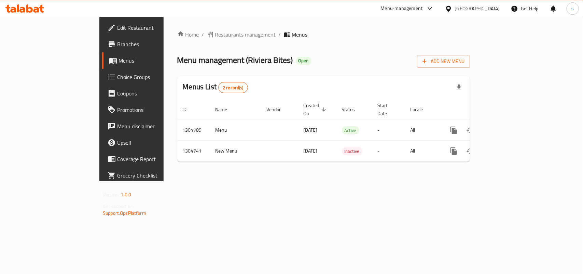
click at [470, 11] on div "[GEOGRAPHIC_DATA]" at bounding box center [477, 9] width 45 height 8
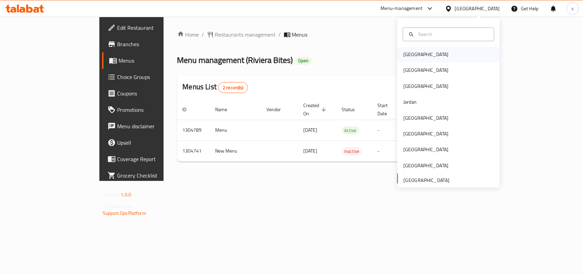
click at [415, 50] on div "[GEOGRAPHIC_DATA]" at bounding box center [426, 55] width 56 height 16
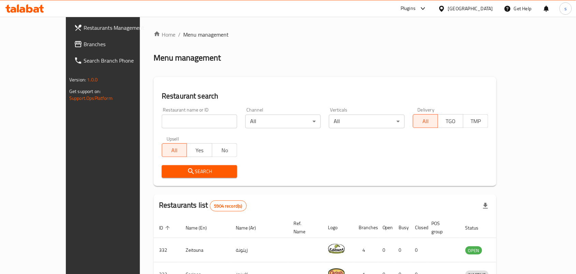
click at [484, 8] on div "[GEOGRAPHIC_DATA]" at bounding box center [470, 9] width 45 height 8
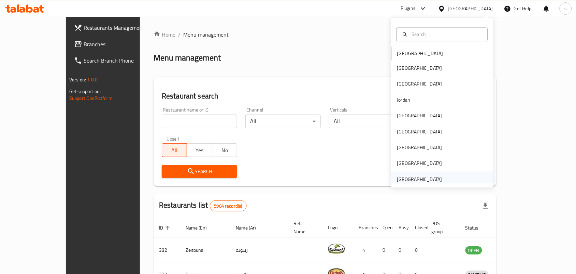
click at [409, 180] on div "[GEOGRAPHIC_DATA]" at bounding box center [419, 179] width 45 height 8
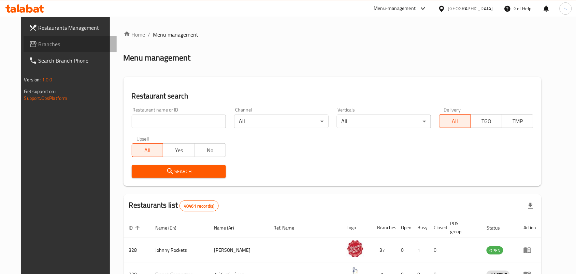
click at [39, 45] on span "Branches" at bounding box center [75, 44] width 73 height 8
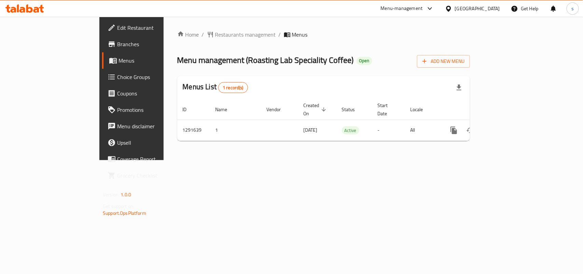
click at [492, 8] on div "[GEOGRAPHIC_DATA]" at bounding box center [477, 9] width 45 height 8
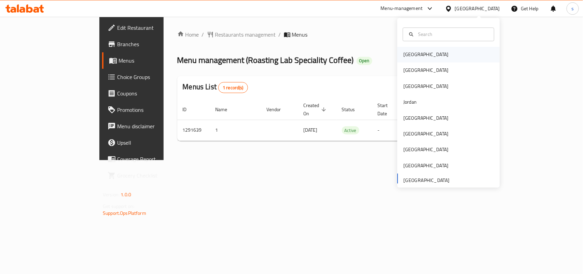
click at [403, 58] on div "[GEOGRAPHIC_DATA]" at bounding box center [425, 55] width 45 height 8
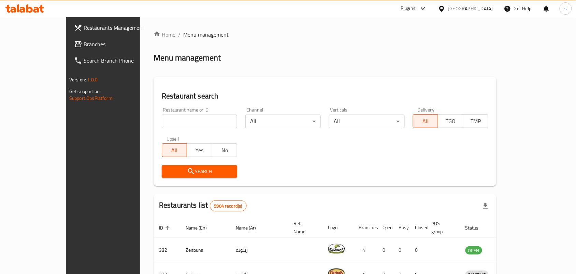
click at [74, 45] on icon at bounding box center [78, 44] width 8 height 8
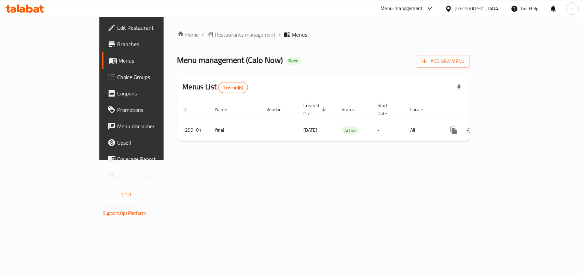
click at [494, 9] on div "[GEOGRAPHIC_DATA]" at bounding box center [477, 9] width 45 height 8
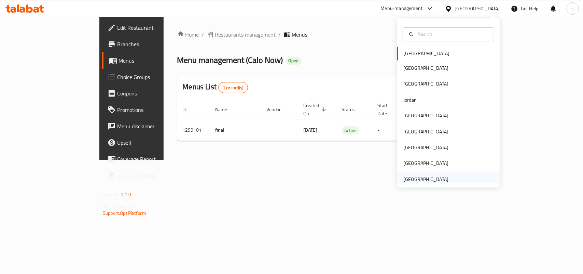
click at [414, 181] on div "[GEOGRAPHIC_DATA]" at bounding box center [425, 179] width 45 height 8
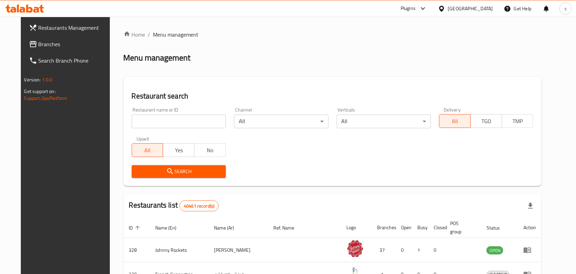
click at [466, 7] on div "[GEOGRAPHIC_DATA]" at bounding box center [470, 9] width 45 height 8
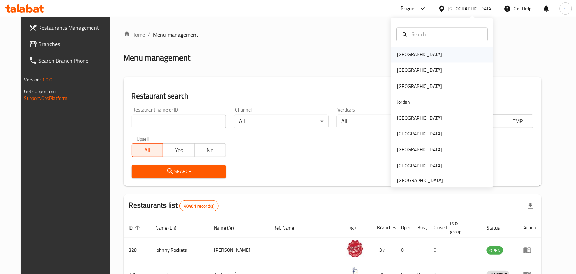
click at [397, 57] on div "[GEOGRAPHIC_DATA]" at bounding box center [419, 55] width 45 height 8
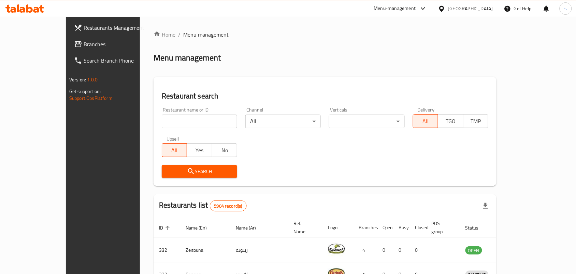
click at [477, 8] on div "[GEOGRAPHIC_DATA]" at bounding box center [470, 9] width 45 height 8
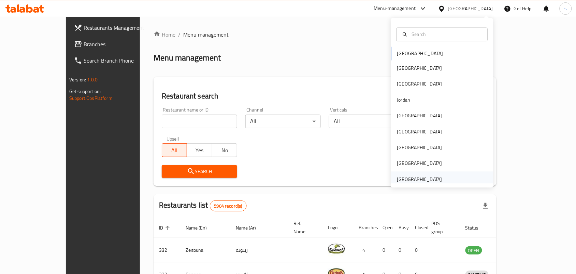
click at [413, 180] on div "[GEOGRAPHIC_DATA]" at bounding box center [419, 179] width 45 height 8
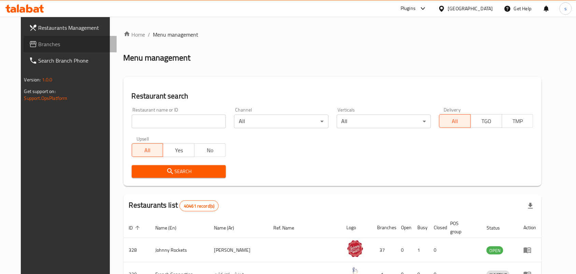
click at [39, 43] on span "Branches" at bounding box center [75, 44] width 73 height 8
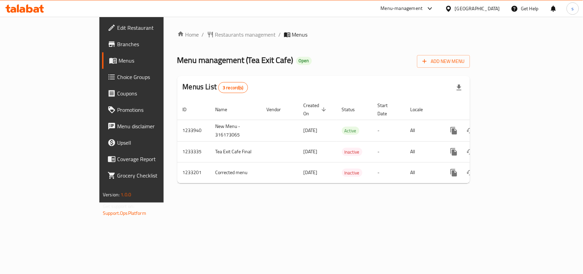
click at [117, 30] on span "Edit Restaurant" at bounding box center [154, 28] width 74 height 8
click at [471, 13] on div "[GEOGRAPHIC_DATA]" at bounding box center [472, 8] width 66 height 16
click at [470, 6] on div "[GEOGRAPHIC_DATA]" at bounding box center [477, 9] width 45 height 8
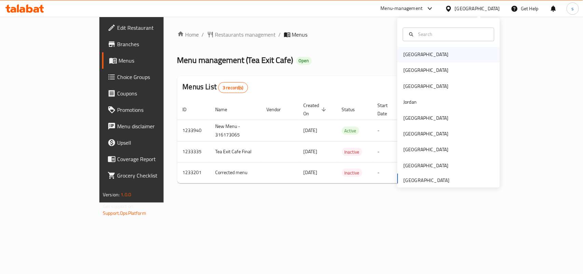
click at [403, 54] on div "[GEOGRAPHIC_DATA]" at bounding box center [425, 55] width 45 height 8
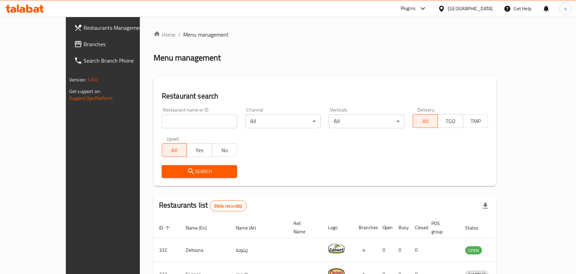
click at [448, 7] on div at bounding box center [443, 9] width 10 height 8
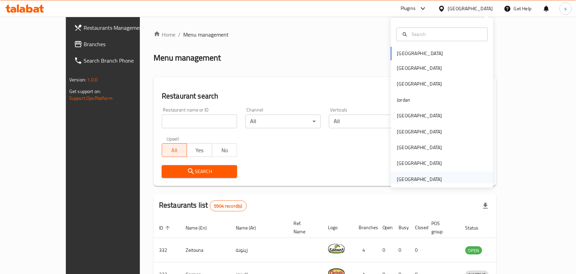
click at [417, 178] on div "[GEOGRAPHIC_DATA]" at bounding box center [419, 179] width 45 height 8
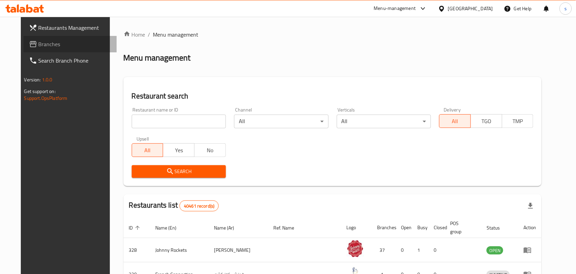
click at [39, 40] on span "Branches" at bounding box center [75, 44] width 73 height 8
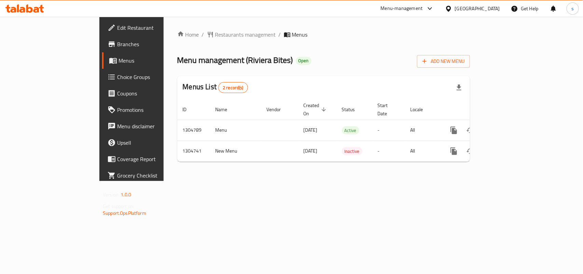
click at [487, 9] on div "[GEOGRAPHIC_DATA]" at bounding box center [477, 9] width 45 height 8
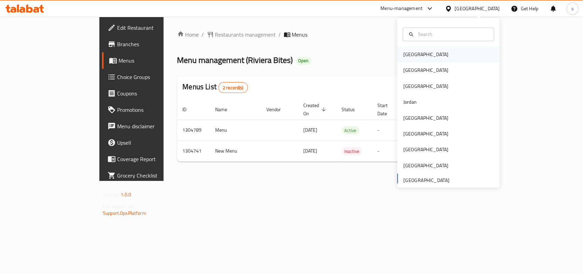
click at [403, 55] on div "[GEOGRAPHIC_DATA]" at bounding box center [425, 55] width 45 height 8
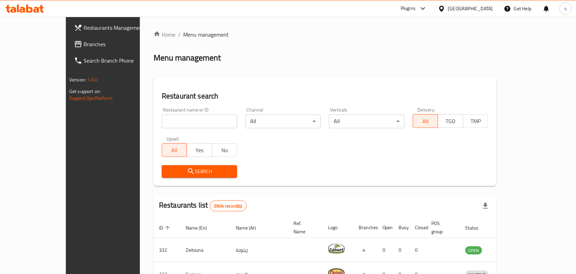
click at [487, 7] on div "[GEOGRAPHIC_DATA]" at bounding box center [470, 9] width 45 height 8
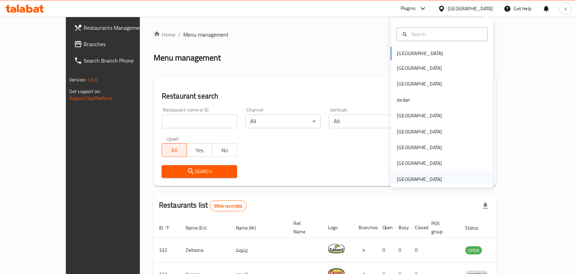
click at [418, 179] on div "[GEOGRAPHIC_DATA]" at bounding box center [419, 179] width 45 height 8
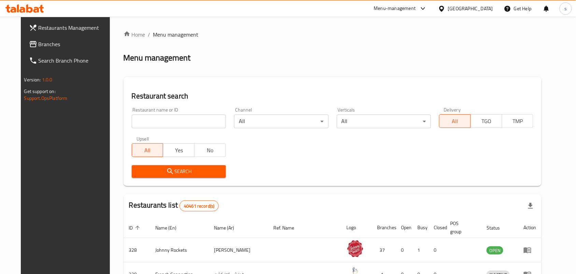
click at [39, 44] on span "Branches" at bounding box center [75, 44] width 73 height 8
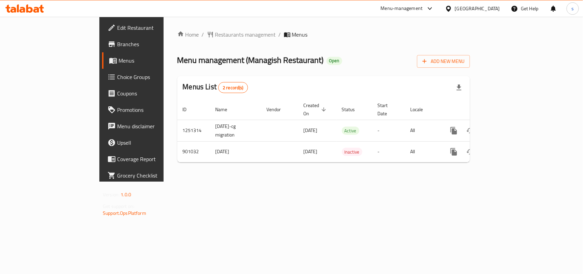
click at [476, 9] on div "[GEOGRAPHIC_DATA]" at bounding box center [477, 9] width 45 height 8
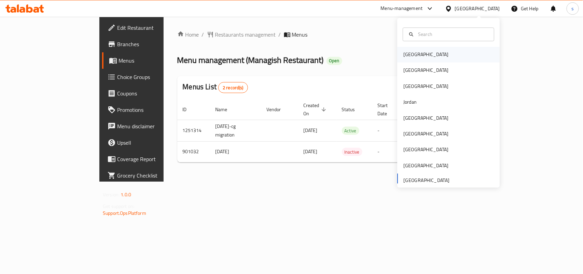
click at [410, 56] on div "[GEOGRAPHIC_DATA]" at bounding box center [425, 55] width 45 height 8
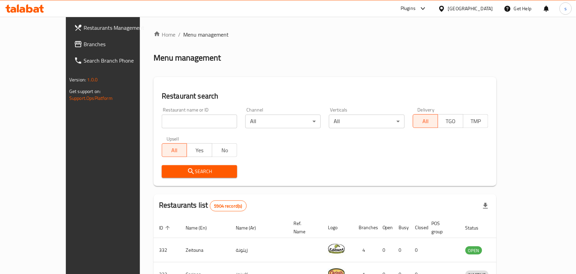
click at [482, 9] on div "[GEOGRAPHIC_DATA]" at bounding box center [470, 9] width 45 height 8
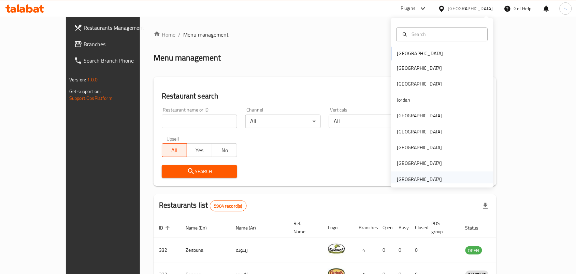
click at [416, 179] on div "[GEOGRAPHIC_DATA]" at bounding box center [419, 179] width 45 height 8
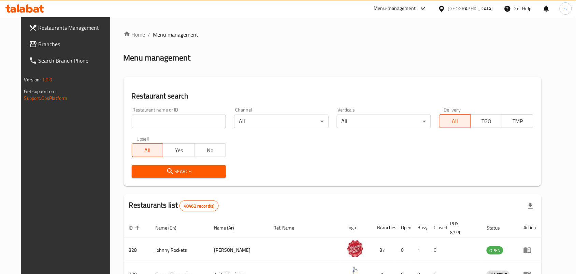
click at [40, 47] on span "Branches" at bounding box center [75, 44] width 73 height 8
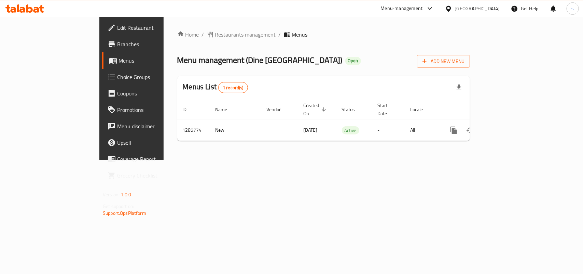
click at [476, 9] on div "[GEOGRAPHIC_DATA]" at bounding box center [477, 9] width 45 height 8
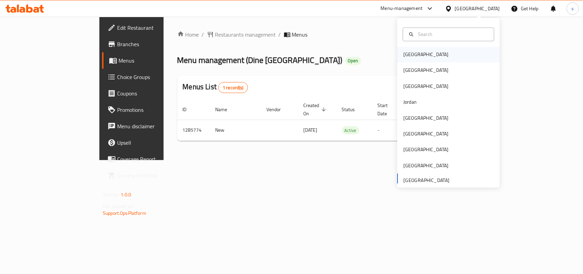
click at [403, 55] on div "[GEOGRAPHIC_DATA]" at bounding box center [425, 55] width 45 height 8
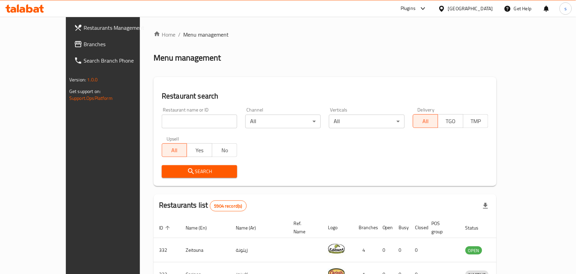
click at [481, 5] on div "[GEOGRAPHIC_DATA]" at bounding box center [470, 9] width 45 height 8
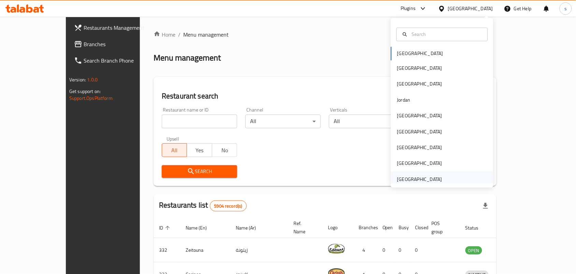
click at [422, 177] on div "[GEOGRAPHIC_DATA]" at bounding box center [419, 179] width 45 height 8
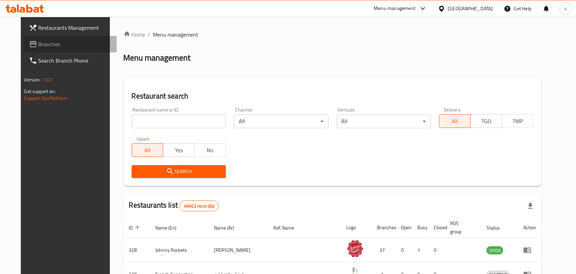
click at [39, 47] on span "Branches" at bounding box center [75, 44] width 73 height 8
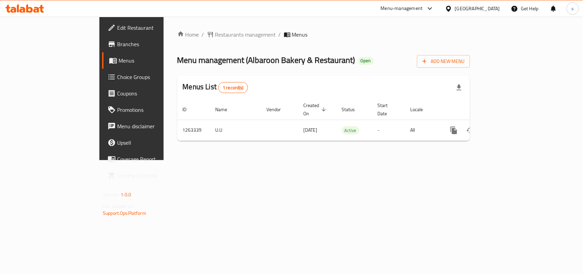
click at [485, 8] on div "[GEOGRAPHIC_DATA]" at bounding box center [477, 9] width 45 height 8
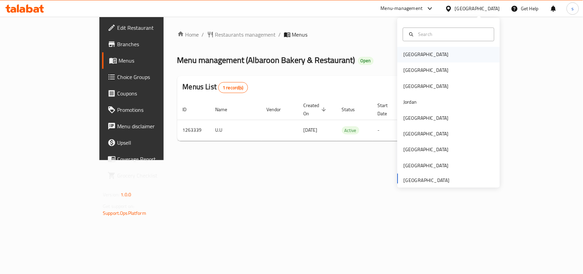
click at [410, 53] on div "[GEOGRAPHIC_DATA]" at bounding box center [425, 55] width 45 height 8
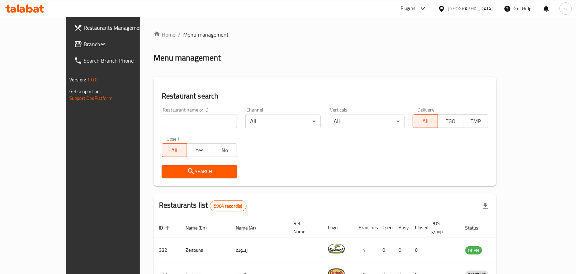
click at [490, 7] on div "[GEOGRAPHIC_DATA]" at bounding box center [470, 9] width 45 height 8
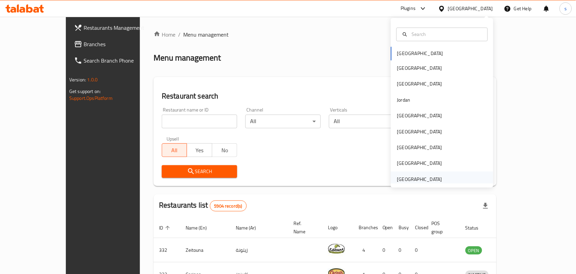
click at [417, 176] on div "[GEOGRAPHIC_DATA]" at bounding box center [419, 179] width 45 height 8
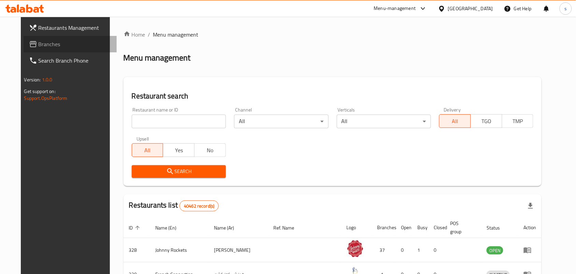
click at [39, 43] on span "Branches" at bounding box center [75, 44] width 73 height 8
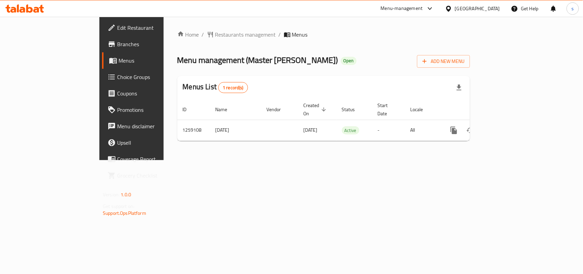
click at [459, 5] on div "[GEOGRAPHIC_DATA]" at bounding box center [477, 9] width 45 height 8
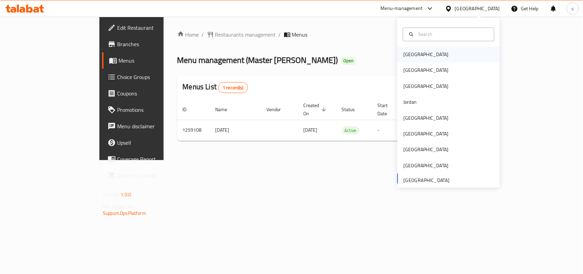
click at [406, 48] on div "[GEOGRAPHIC_DATA]" at bounding box center [426, 55] width 56 height 16
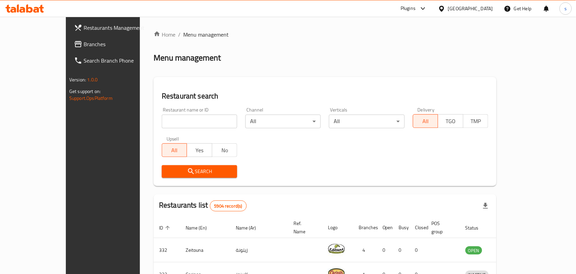
click at [489, 6] on div "Bahrain" at bounding box center [470, 9] width 45 height 8
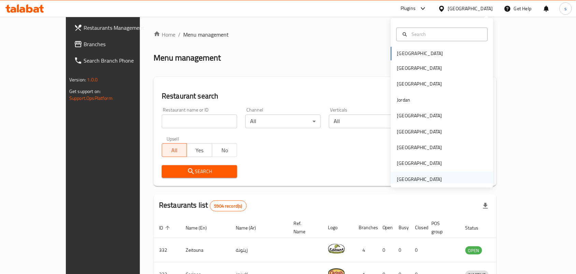
click at [406, 178] on div "[GEOGRAPHIC_DATA]" at bounding box center [419, 179] width 45 height 8
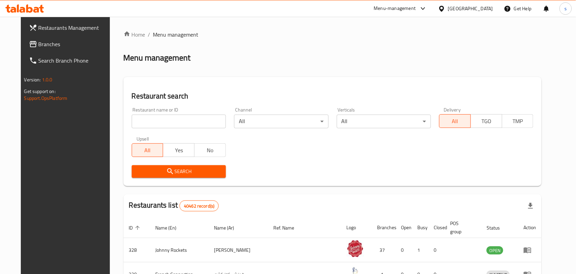
click at [39, 45] on span "Branches" at bounding box center [75, 44] width 73 height 8
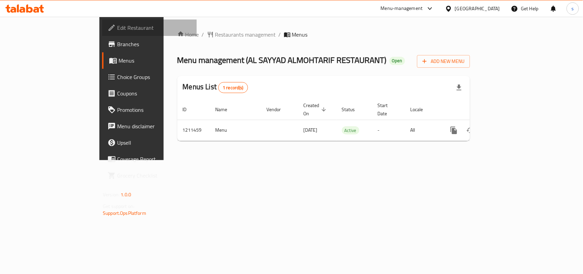
click at [117, 28] on span "Edit Restaurant" at bounding box center [154, 28] width 74 height 8
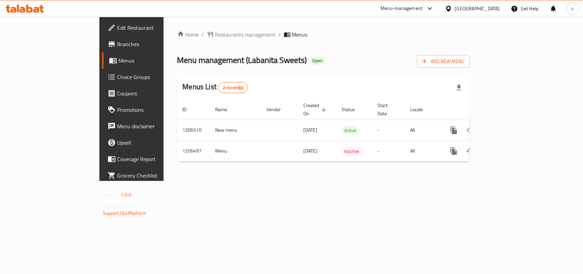
click at [482, 10] on div "[GEOGRAPHIC_DATA]" at bounding box center [477, 9] width 45 height 8
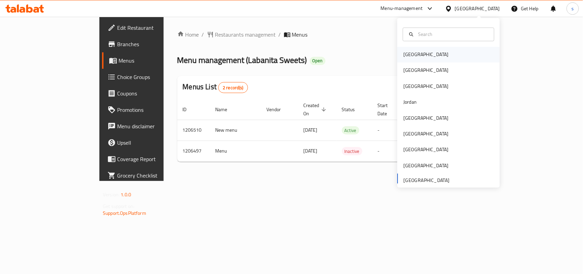
click at [398, 58] on div "[GEOGRAPHIC_DATA]" at bounding box center [426, 55] width 56 height 16
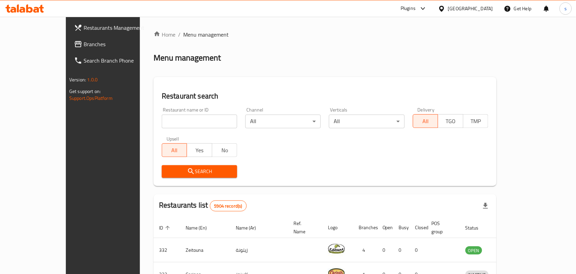
click at [84, 44] on span "Branches" at bounding box center [120, 44] width 73 height 8
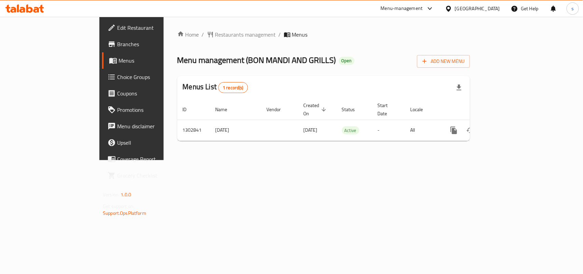
click at [467, 9] on div "[GEOGRAPHIC_DATA]" at bounding box center [477, 9] width 45 height 8
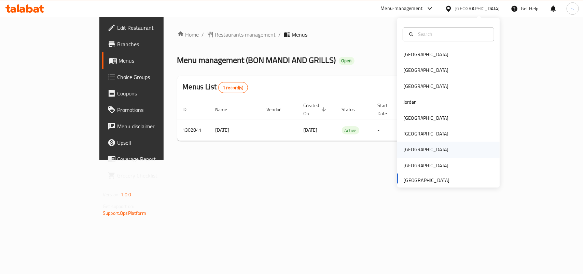
click at [405, 149] on div "[GEOGRAPHIC_DATA]" at bounding box center [425, 150] width 45 height 8
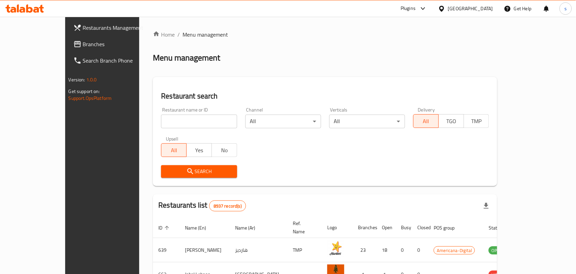
click at [83, 42] on span "Branches" at bounding box center [119, 44] width 73 height 8
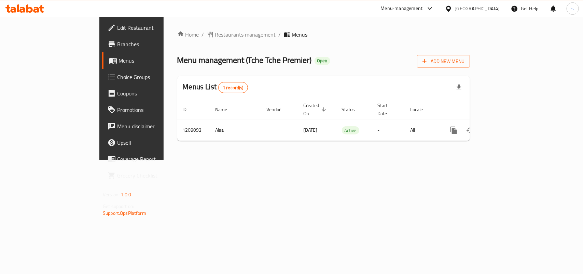
click at [496, 9] on div "[GEOGRAPHIC_DATA]" at bounding box center [477, 9] width 45 height 8
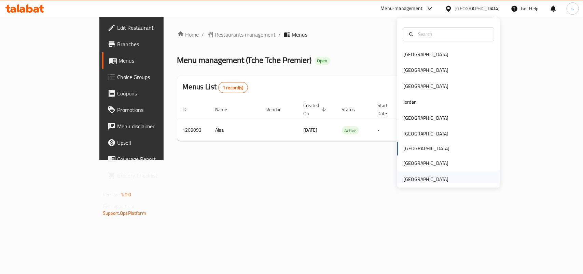
click at [430, 179] on div "[GEOGRAPHIC_DATA]" at bounding box center [425, 179] width 45 height 8
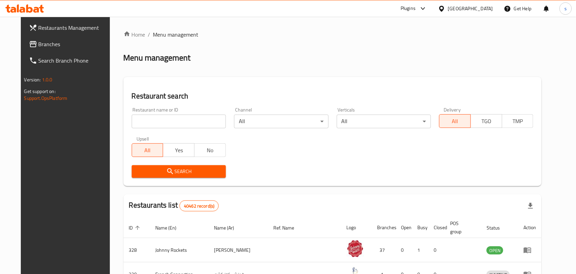
click at [39, 45] on span "Branches" at bounding box center [75, 44] width 73 height 8
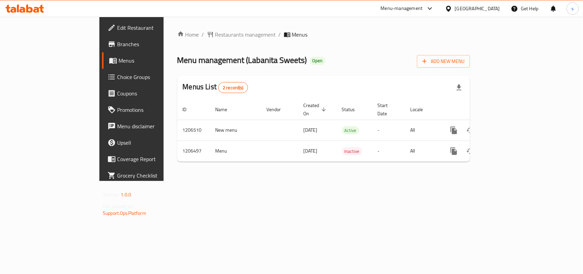
click at [496, 8] on div "[GEOGRAPHIC_DATA]" at bounding box center [477, 9] width 45 height 8
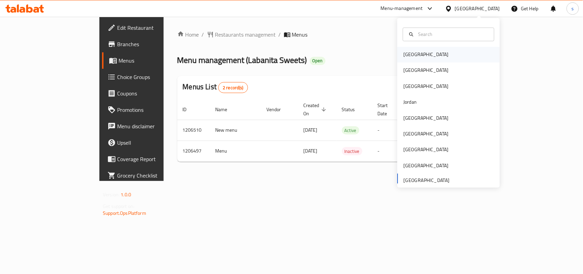
click at [408, 53] on div "[GEOGRAPHIC_DATA]" at bounding box center [425, 55] width 45 height 8
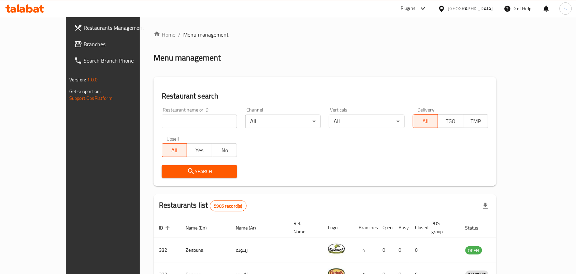
click at [484, 9] on div "[GEOGRAPHIC_DATA]" at bounding box center [470, 9] width 45 height 8
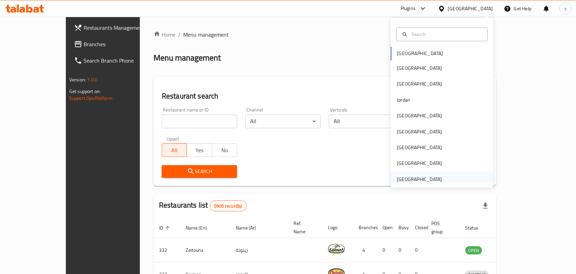
click at [416, 180] on div "[GEOGRAPHIC_DATA]" at bounding box center [419, 179] width 45 height 8
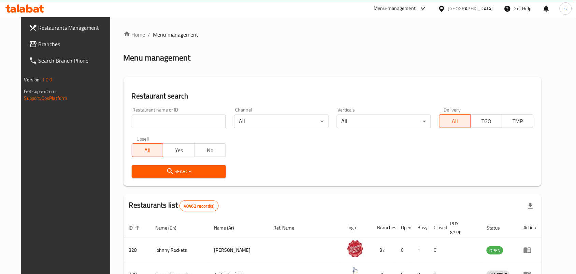
click at [39, 40] on span "Branches" at bounding box center [75, 44] width 73 height 8
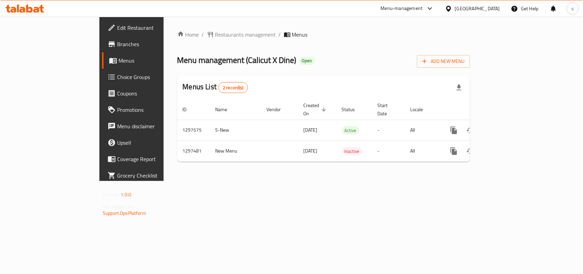
click at [480, 9] on div "[GEOGRAPHIC_DATA]" at bounding box center [477, 9] width 45 height 8
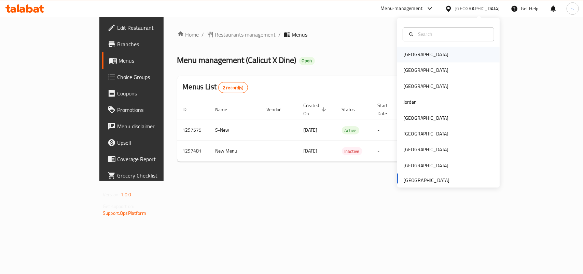
click at [407, 54] on div "[GEOGRAPHIC_DATA]" at bounding box center [425, 55] width 45 height 8
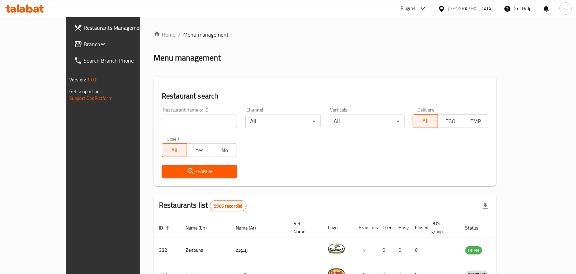
click at [487, 10] on div "[GEOGRAPHIC_DATA]" at bounding box center [470, 9] width 45 height 8
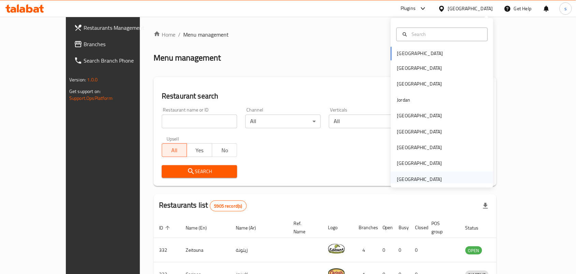
click at [407, 179] on div "[GEOGRAPHIC_DATA]" at bounding box center [419, 179] width 45 height 8
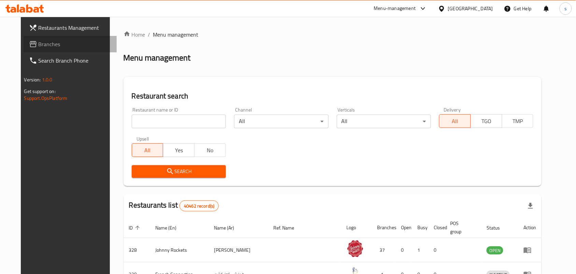
click at [39, 42] on span "Branches" at bounding box center [75, 44] width 73 height 8
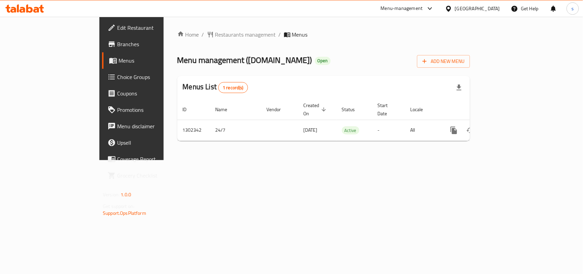
click at [489, 10] on div "[GEOGRAPHIC_DATA]" at bounding box center [477, 9] width 45 height 8
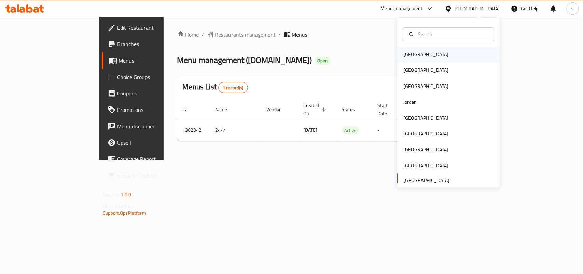
click at [410, 56] on div "[GEOGRAPHIC_DATA]" at bounding box center [425, 55] width 45 height 8
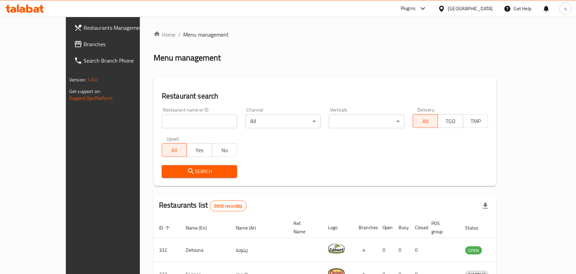
click at [480, 9] on div "[GEOGRAPHIC_DATA]" at bounding box center [470, 9] width 45 height 8
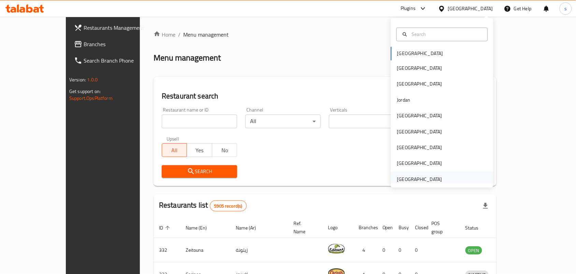
click at [429, 177] on div "[GEOGRAPHIC_DATA]" at bounding box center [419, 179] width 45 height 8
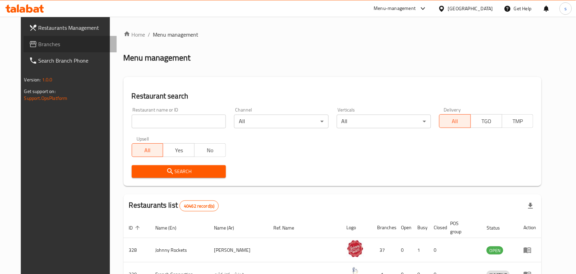
click at [39, 45] on span "Branches" at bounding box center [75, 44] width 73 height 8
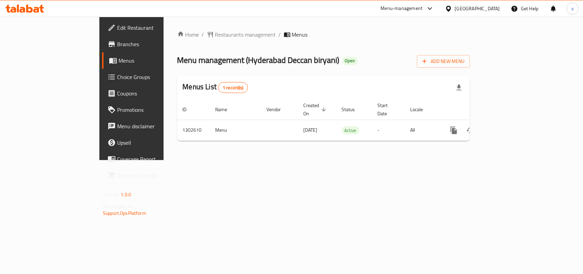
click at [487, 4] on div "[GEOGRAPHIC_DATA]" at bounding box center [472, 8] width 66 height 16
click at [473, 8] on div "[GEOGRAPHIC_DATA]" at bounding box center [477, 9] width 45 height 8
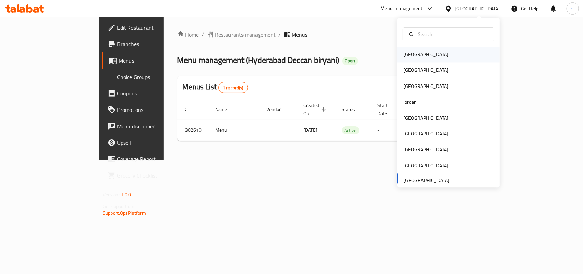
click at [403, 55] on div "[GEOGRAPHIC_DATA]" at bounding box center [425, 55] width 45 height 8
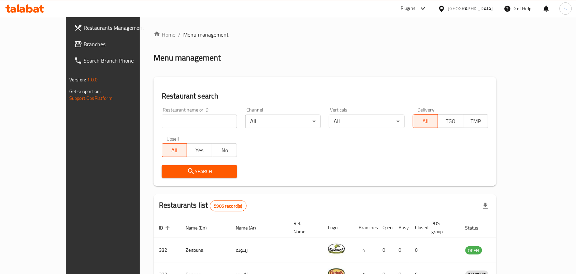
click at [490, 9] on div "[GEOGRAPHIC_DATA]" at bounding box center [470, 9] width 45 height 8
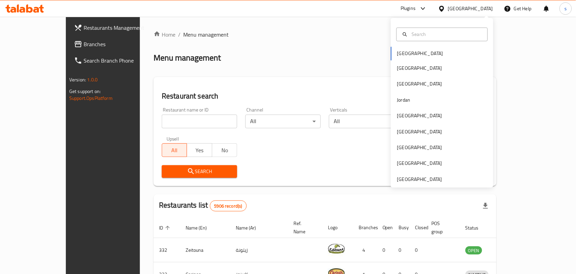
click at [423, 183] on div "Bahrain Egypt Iraq Jordan Kuwait Oman Qatar Saudi Arabia United Arab Emirates" at bounding box center [442, 102] width 102 height 169
click at [423, 180] on div "[GEOGRAPHIC_DATA]" at bounding box center [419, 179] width 45 height 8
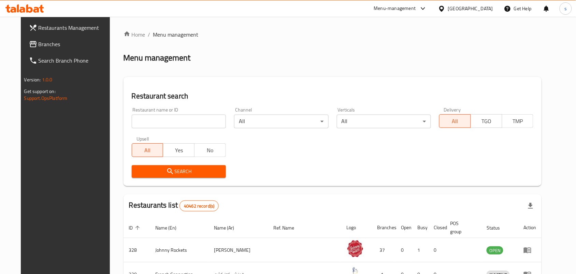
click at [39, 41] on span "Branches" at bounding box center [75, 44] width 73 height 8
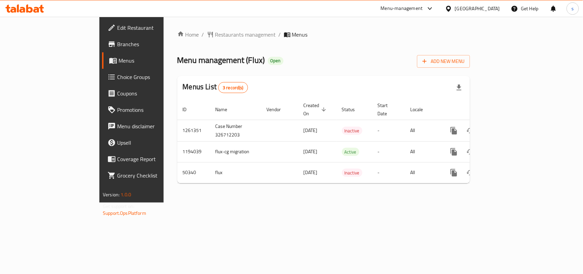
click at [483, 9] on div "[GEOGRAPHIC_DATA]" at bounding box center [477, 9] width 45 height 8
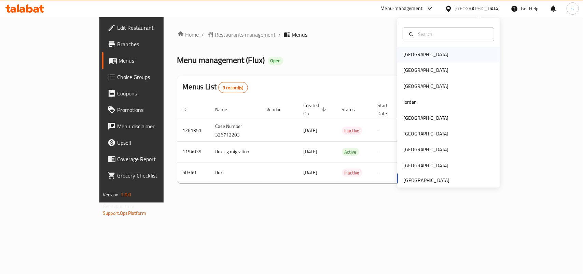
click at [403, 53] on div "[GEOGRAPHIC_DATA]" at bounding box center [425, 55] width 45 height 8
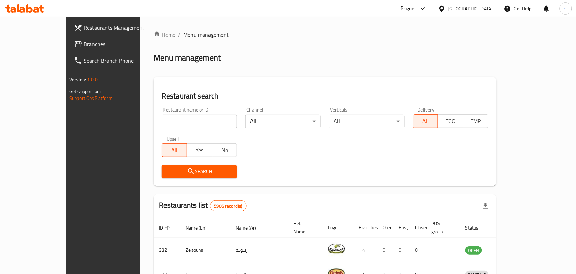
click at [492, 8] on div "Bahrain" at bounding box center [470, 9] width 45 height 8
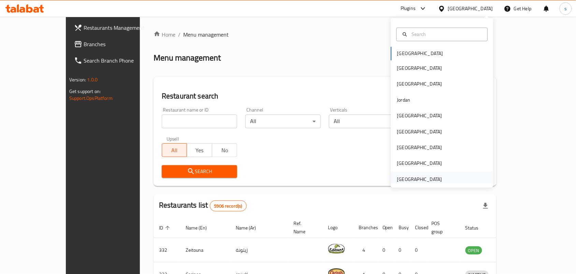
click at [397, 182] on div "United Arab Emirates" at bounding box center [419, 179] width 45 height 8
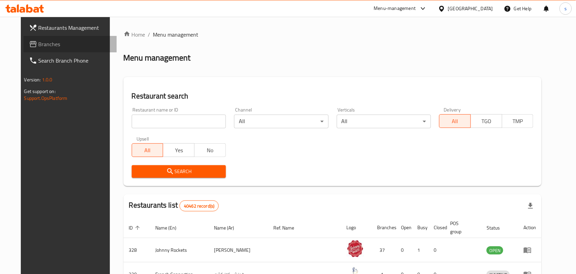
click at [39, 40] on span "Branches" at bounding box center [75, 44] width 73 height 8
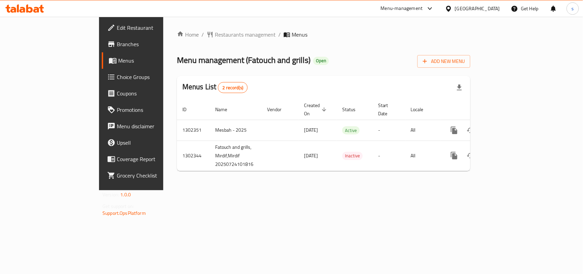
click at [488, 10] on div "[GEOGRAPHIC_DATA]" at bounding box center [477, 9] width 45 height 8
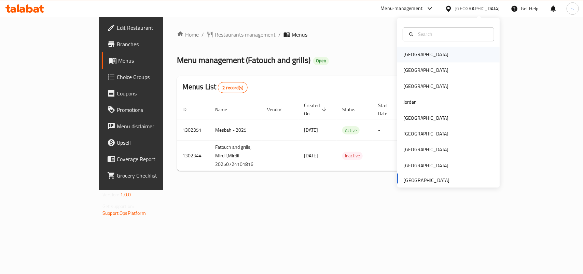
click at [405, 55] on div "[GEOGRAPHIC_DATA]" at bounding box center [425, 55] width 45 height 8
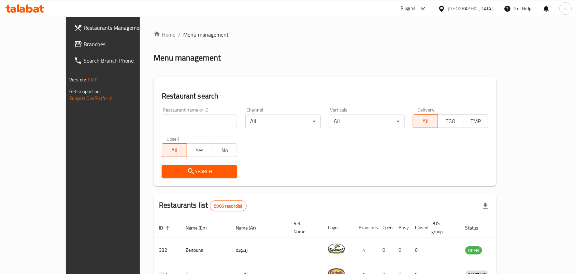
click at [488, 8] on div "[GEOGRAPHIC_DATA]" at bounding box center [470, 9] width 45 height 8
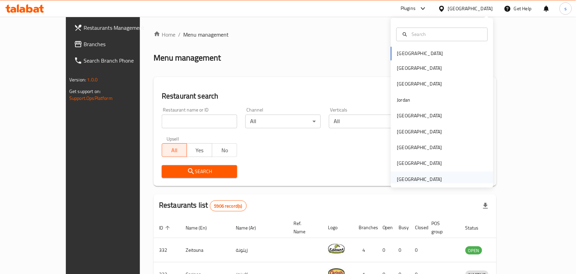
click at [417, 180] on div "[GEOGRAPHIC_DATA]" at bounding box center [419, 179] width 45 height 8
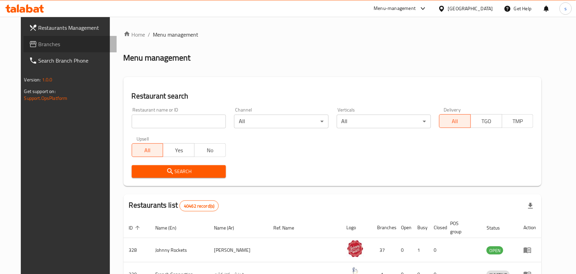
click at [39, 44] on span "Branches" at bounding box center [75, 44] width 73 height 8
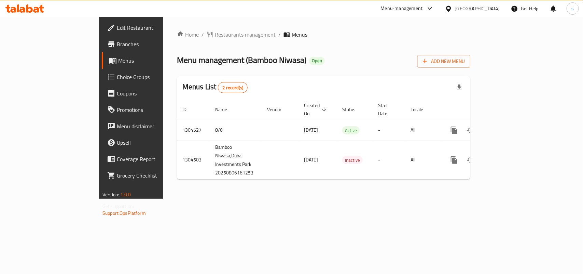
click at [482, 9] on div "[GEOGRAPHIC_DATA]" at bounding box center [477, 9] width 45 height 8
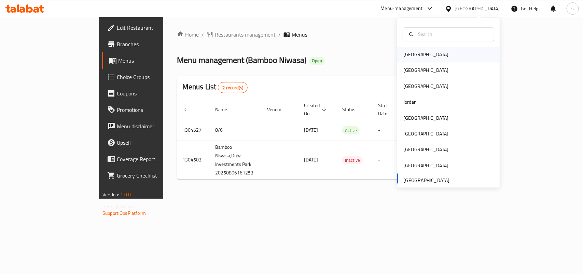
click at [407, 57] on div "[GEOGRAPHIC_DATA]" at bounding box center [425, 55] width 45 height 8
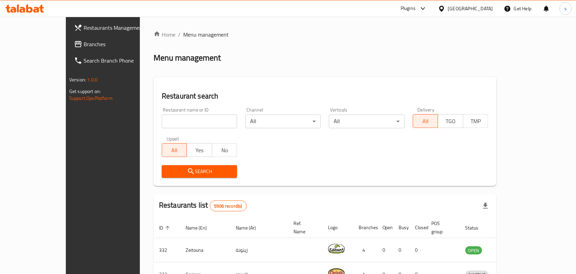
click at [489, 10] on div "Bahrain" at bounding box center [470, 9] width 45 height 8
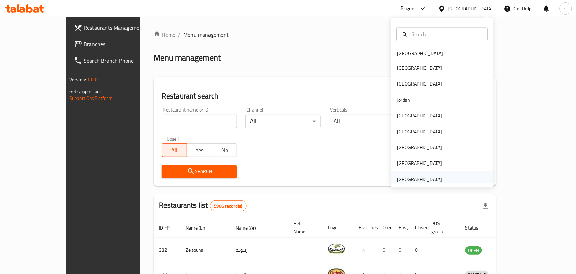
click at [424, 178] on div "United Arab Emirates" at bounding box center [419, 179] width 45 height 8
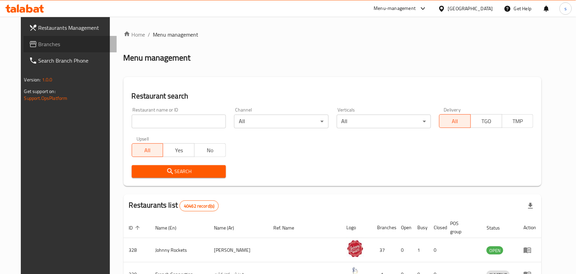
click at [39, 46] on span "Branches" at bounding box center [75, 44] width 73 height 8
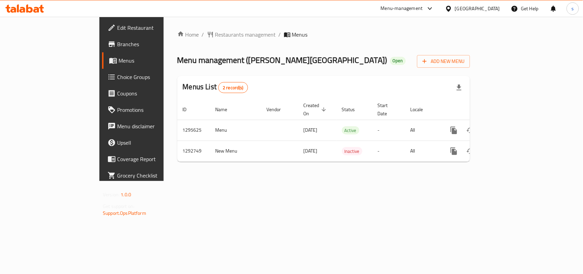
click at [474, 8] on div "United Arab Emirates" at bounding box center [477, 9] width 45 height 8
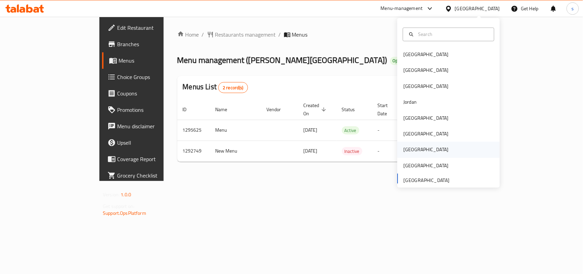
click at [405, 150] on div "[GEOGRAPHIC_DATA]" at bounding box center [425, 150] width 45 height 8
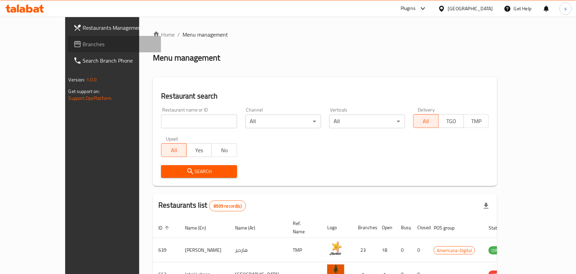
click at [83, 47] on span "Branches" at bounding box center [119, 44] width 73 height 8
